Goal: Task Accomplishment & Management: Use online tool/utility

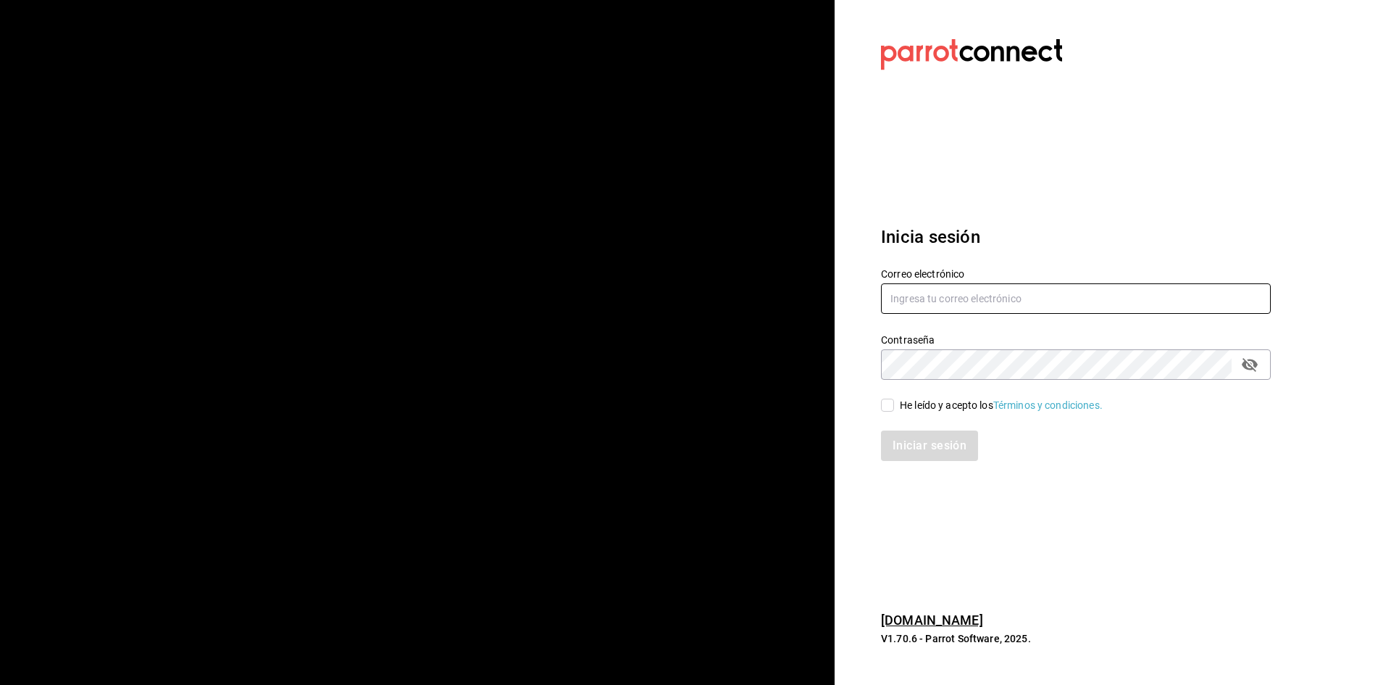
type input "[EMAIL_ADDRESS][DOMAIN_NAME]"
click at [888, 410] on input "He leído y acepto los Términos y condiciones." at bounding box center [887, 404] width 13 height 13
checkbox input "true"
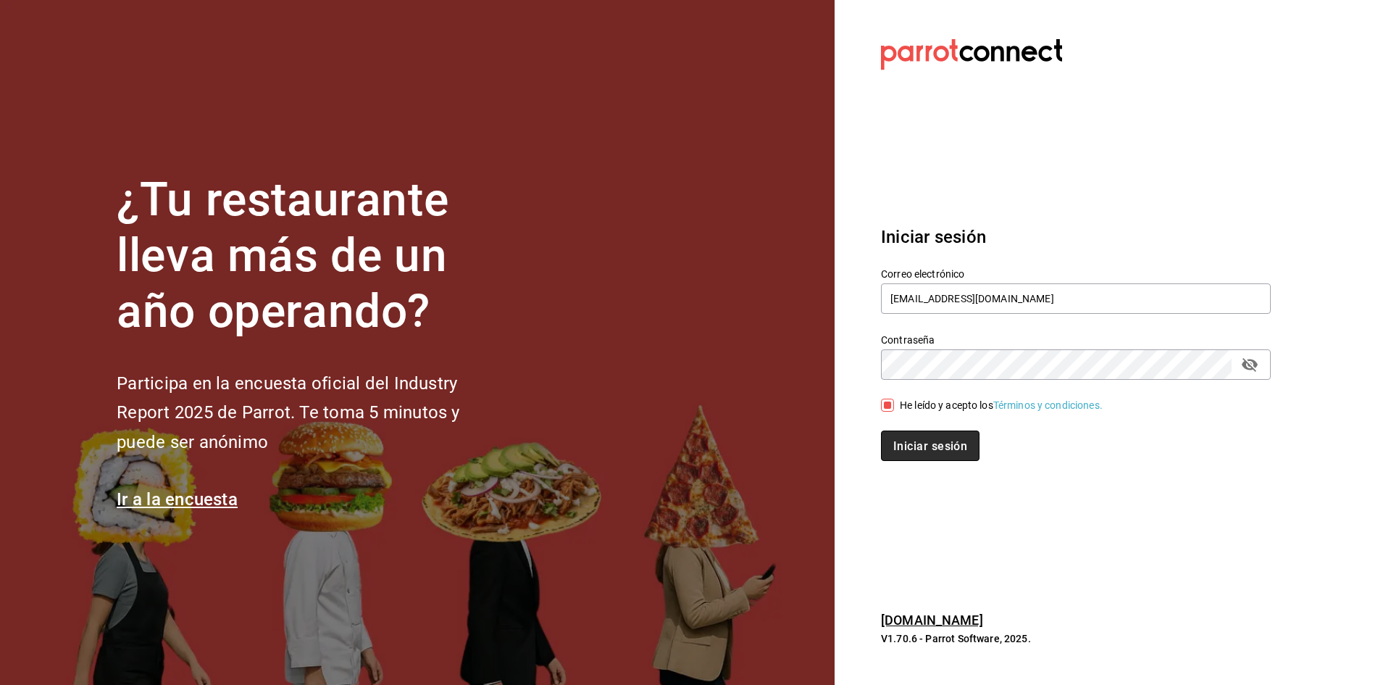
click at [895, 439] on font "Iniciar sesión" at bounding box center [930, 445] width 74 height 14
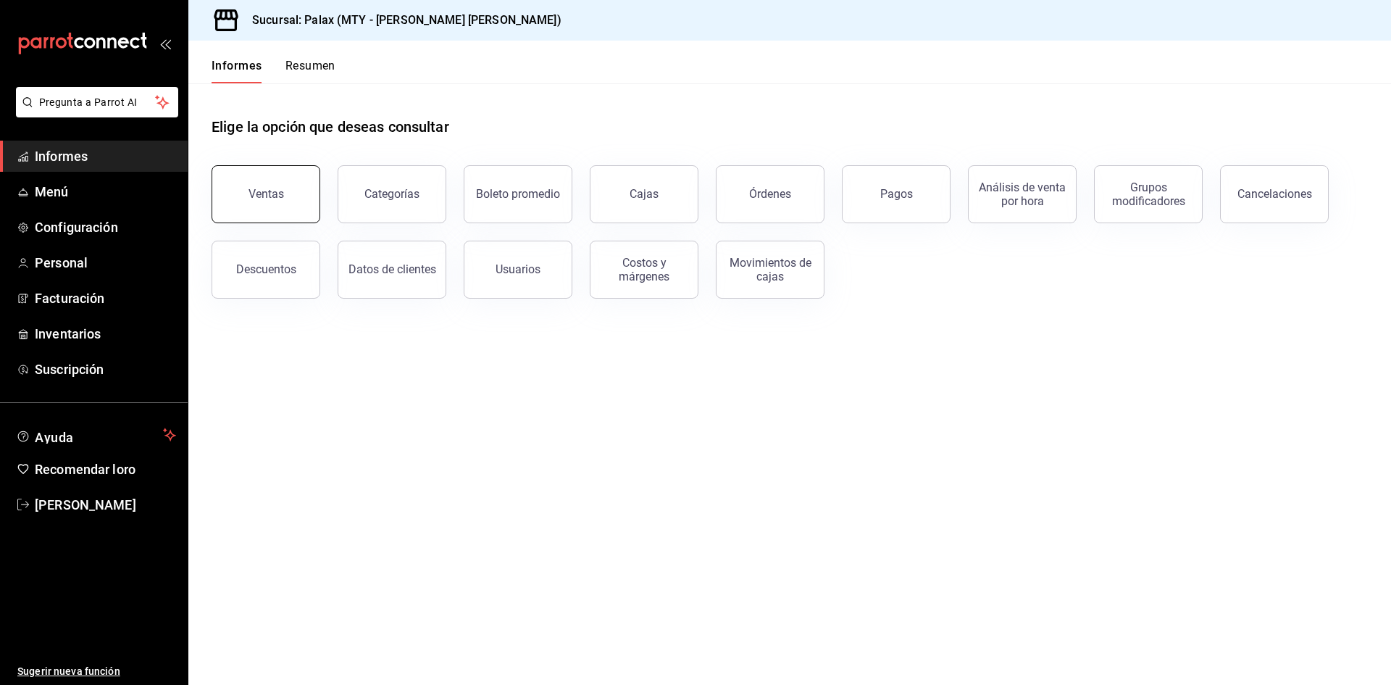
click at [290, 195] on button "Ventas" at bounding box center [266, 194] width 109 height 58
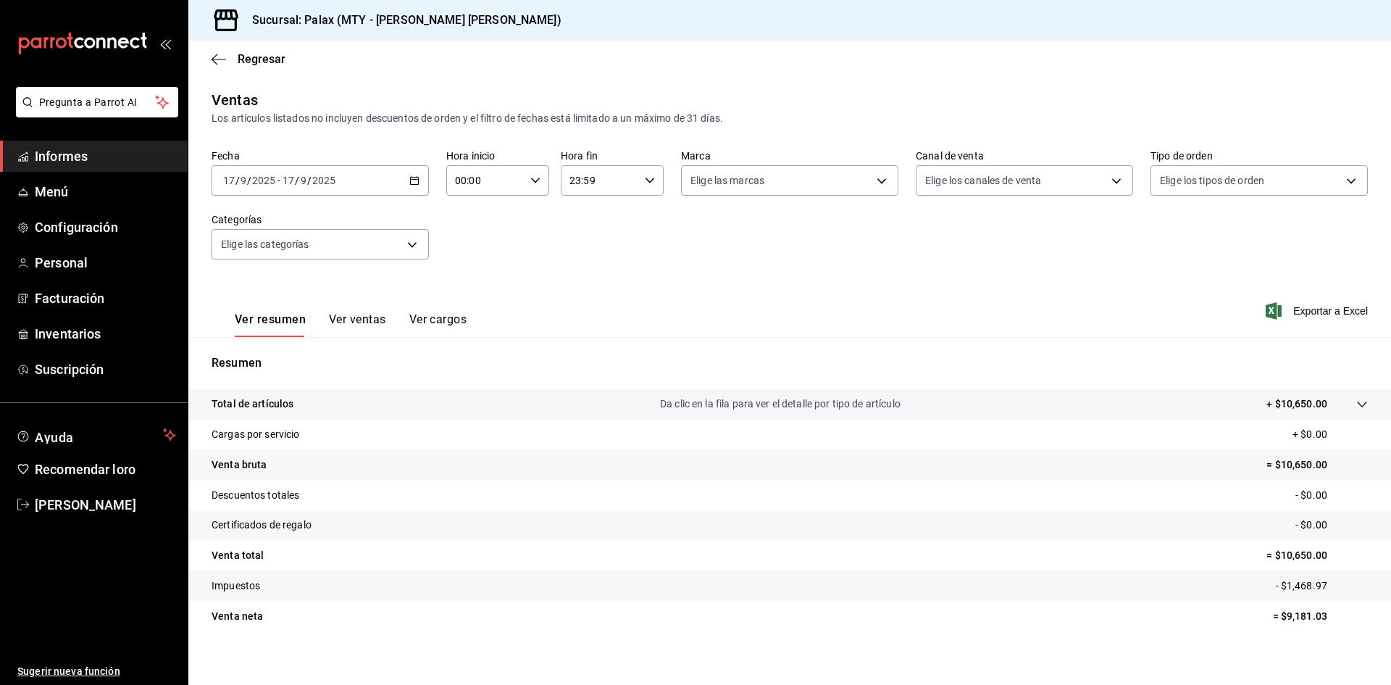
click at [320, 188] on div "2025-09-17 17 / 9 / 2025 - 2025-09-17 17 / 9 / 2025" at bounding box center [320, 180] width 217 height 30
click at [490, 189] on input "00:00" at bounding box center [485, 180] width 78 height 29
click at [474, 213] on font "06" at bounding box center [470, 209] width 12 height 12
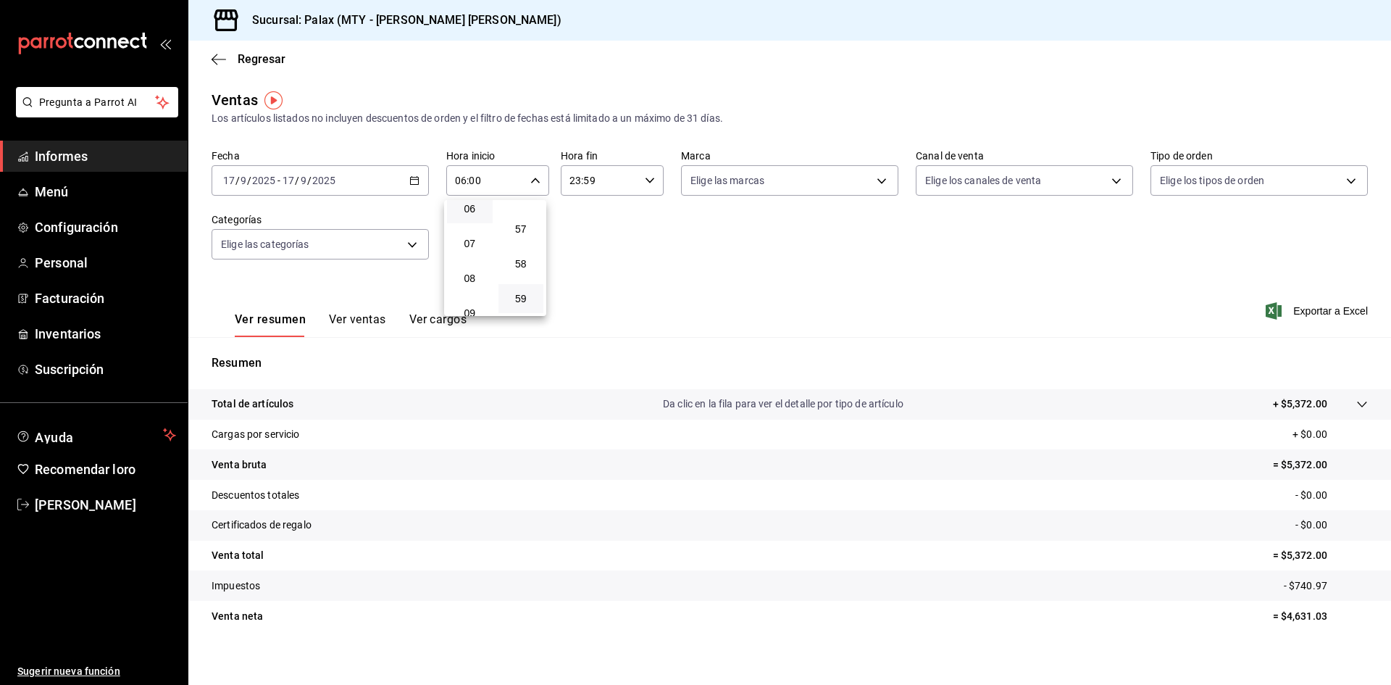
drag, startPoint x: 526, startPoint y: 291, endPoint x: 534, endPoint y: 286, distance: 9.4
click at [527, 291] on button "59" at bounding box center [521, 298] width 46 height 29
type input "06:59"
click at [591, 183] on div at bounding box center [695, 342] width 1391 height 685
click at [624, 183] on input "23:59" at bounding box center [600, 180] width 78 height 29
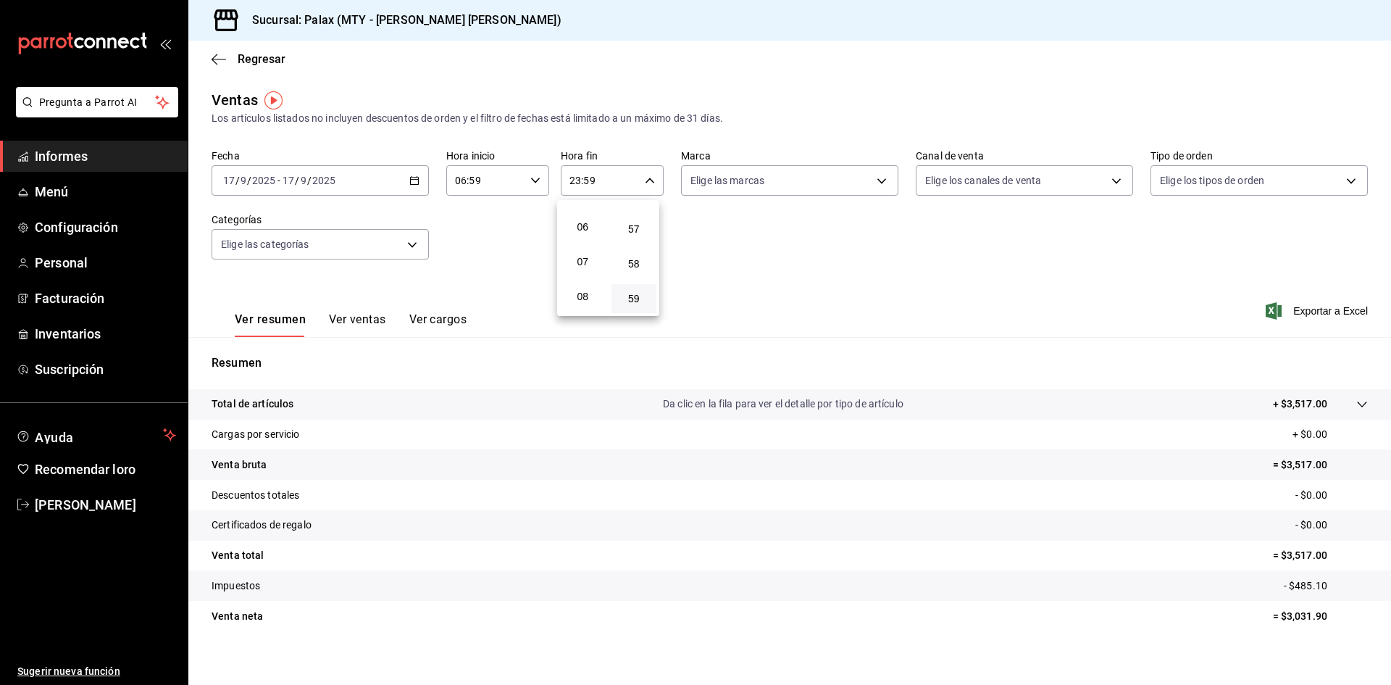
scroll to position [217, 0]
click at [592, 244] on span "07" at bounding box center [583, 244] width 28 height 12
click at [637, 227] on button "00" at bounding box center [634, 217] width 46 height 29
type input "07:00"
click at [730, 287] on div at bounding box center [695, 342] width 1391 height 685
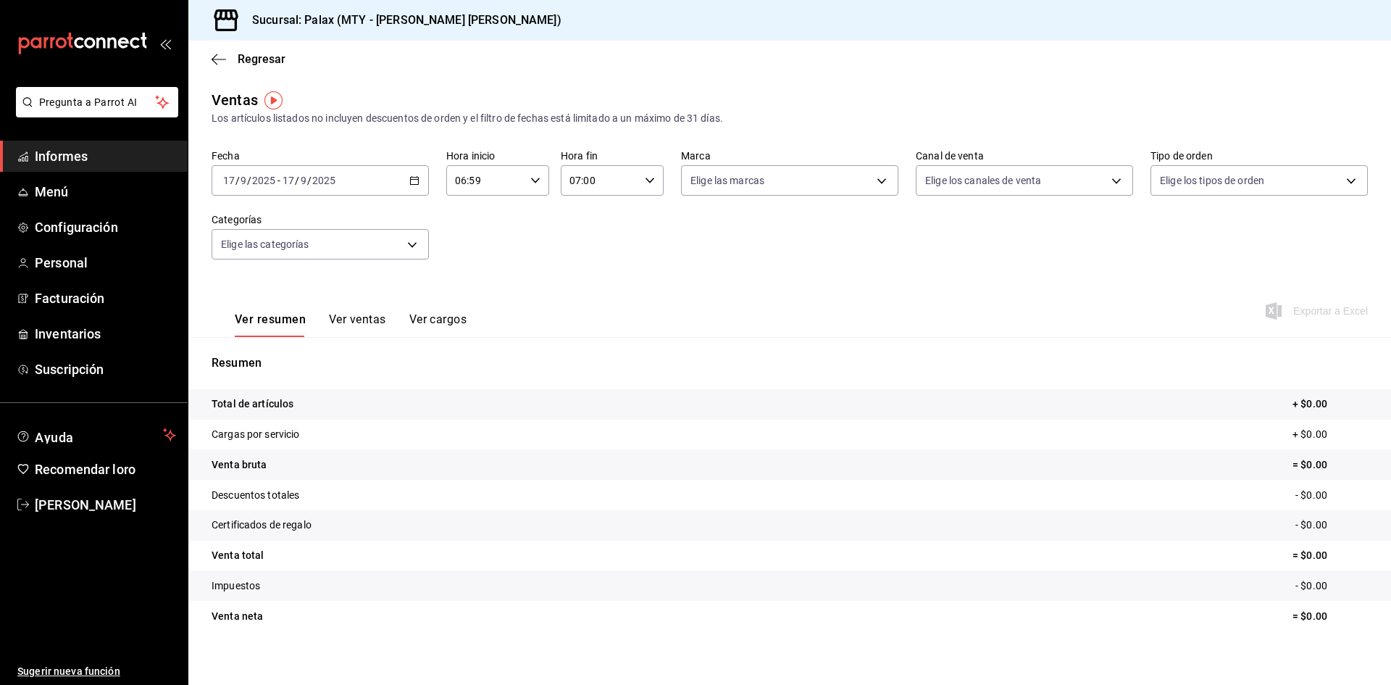
click at [406, 180] on div "2025-09-17 17 / 9 / 2025 - 2025-09-17 17 / 9 / 2025" at bounding box center [320, 180] width 217 height 30
click at [306, 359] on span "Rango de fechas" at bounding box center [280, 354] width 112 height 15
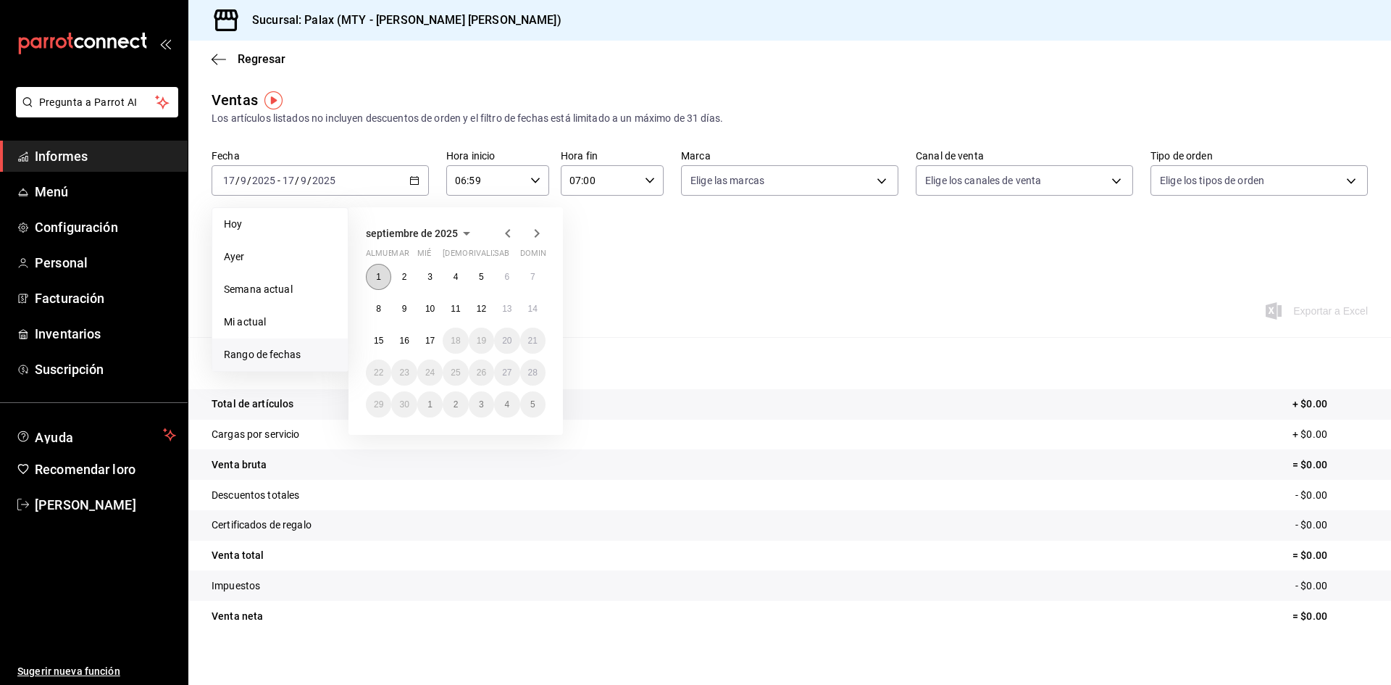
click at [377, 277] on font "1" at bounding box center [378, 277] width 5 height 10
click at [380, 341] on font "15" at bounding box center [378, 340] width 9 height 10
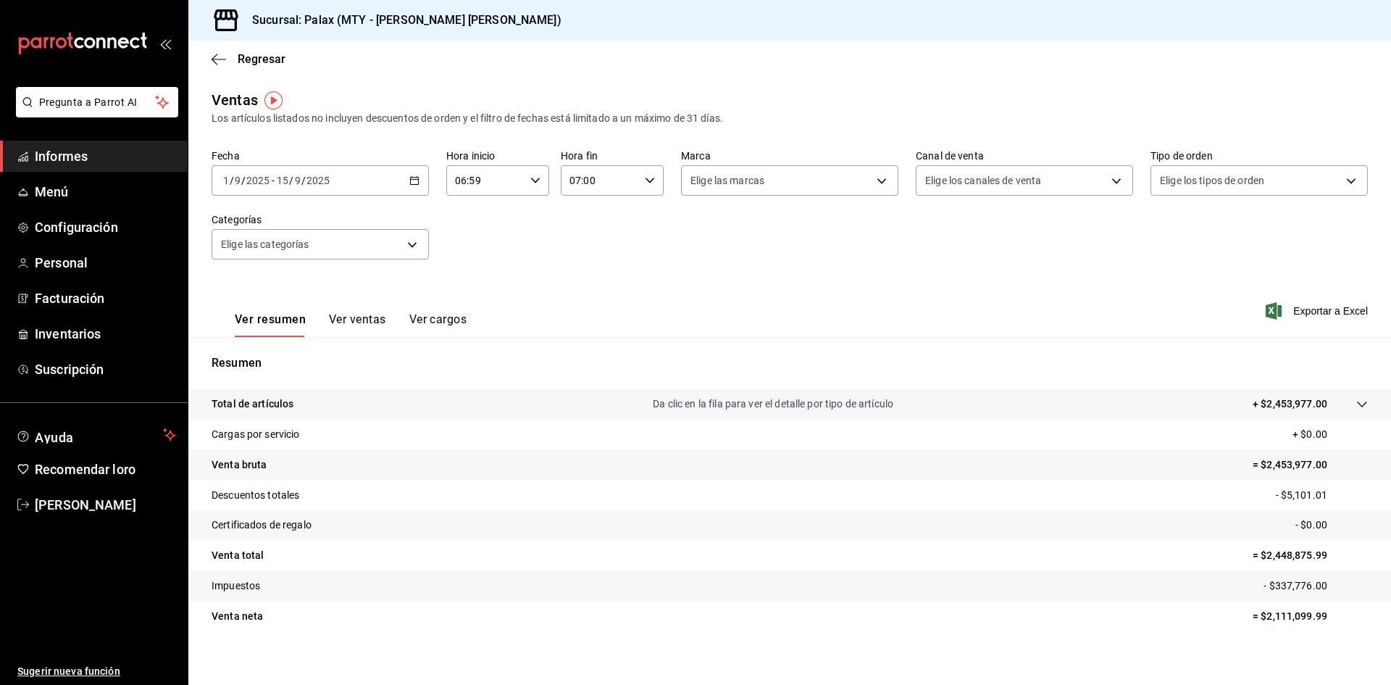
click at [1293, 310] on font "Exportar a Excel" at bounding box center [1330, 311] width 75 height 12
